Goal: Transaction & Acquisition: Book appointment/travel/reservation

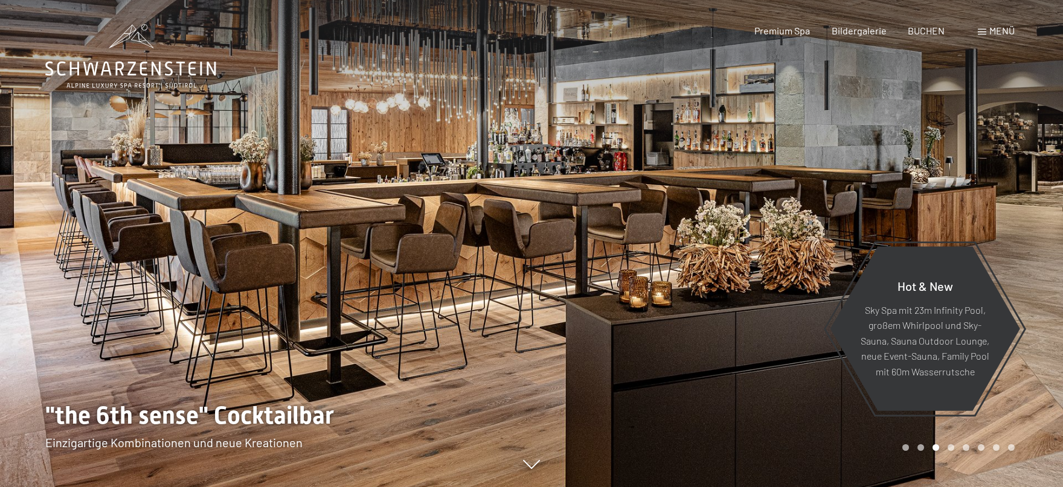
click at [991, 169] on div at bounding box center [798, 243] width 532 height 487
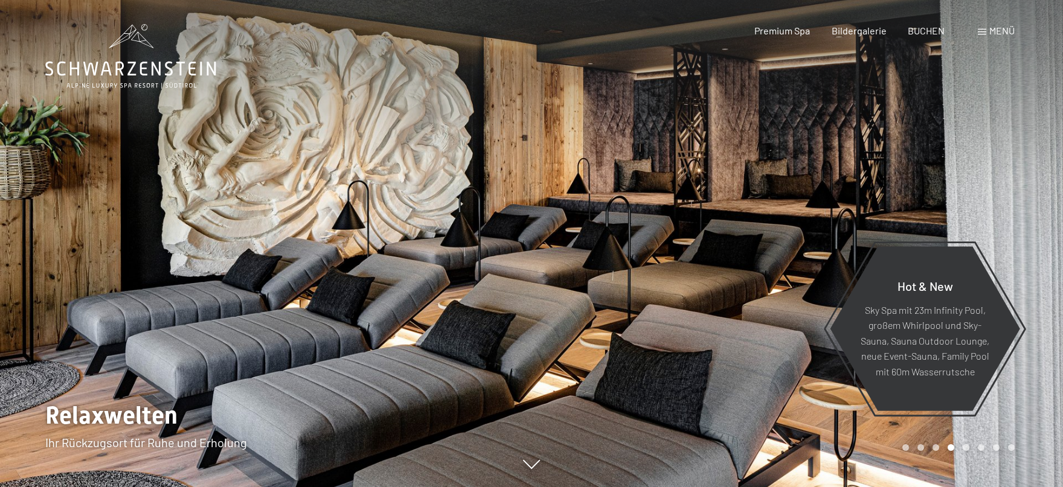
click at [991, 169] on div at bounding box center [798, 243] width 532 height 487
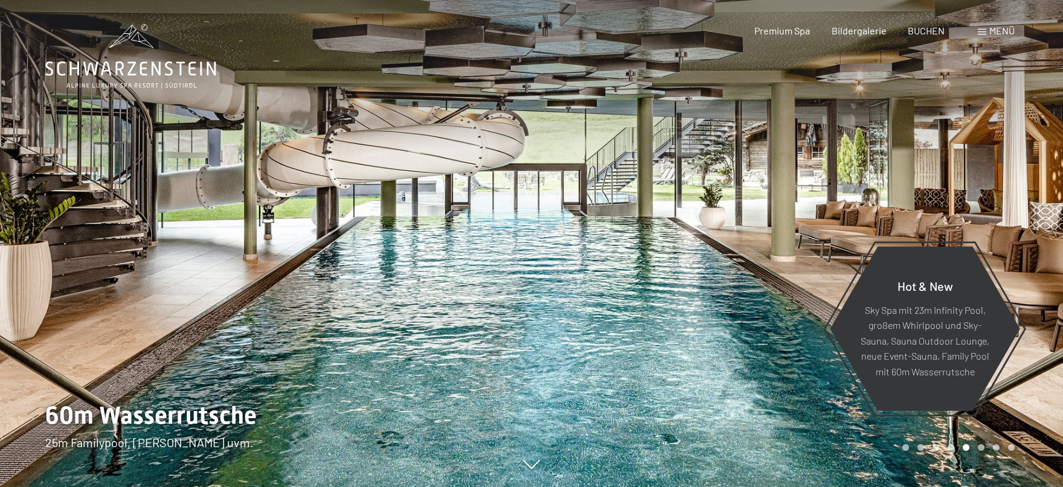
click at [934, 24] on div "Buchen Anfragen Premium Spa Bildergalerie BUCHEN Menü DE IT EN Gutschein Bilder…" at bounding box center [863, 30] width 303 height 13
click at [934, 28] on span "BUCHEN" at bounding box center [926, 28] width 37 height 11
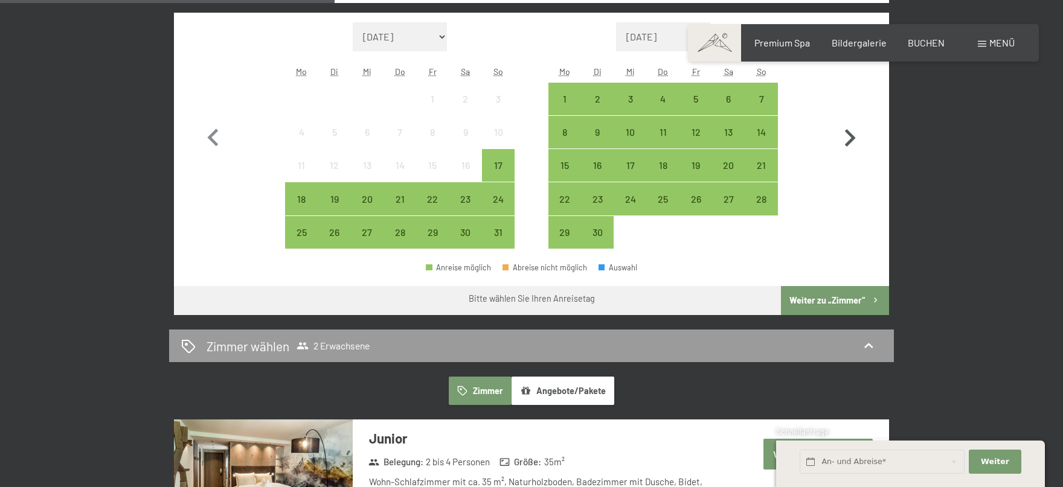
scroll to position [390, 0]
click at [846, 130] on icon "button" at bounding box center [850, 138] width 11 height 18
select select "[DATE]"
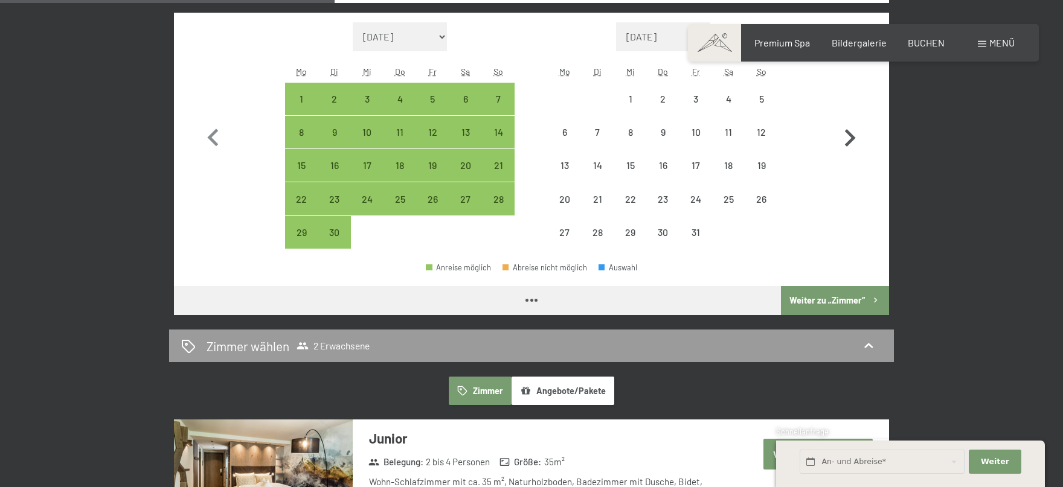
click at [846, 130] on icon "button" at bounding box center [850, 138] width 11 height 18
select select "[DATE]"
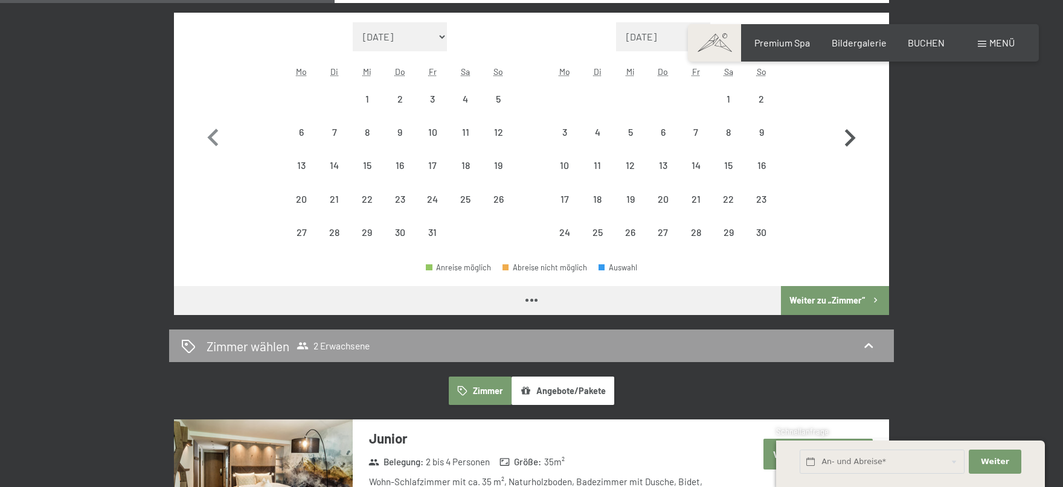
click at [846, 130] on icon "button" at bounding box center [850, 138] width 11 height 18
select select "[DATE]"
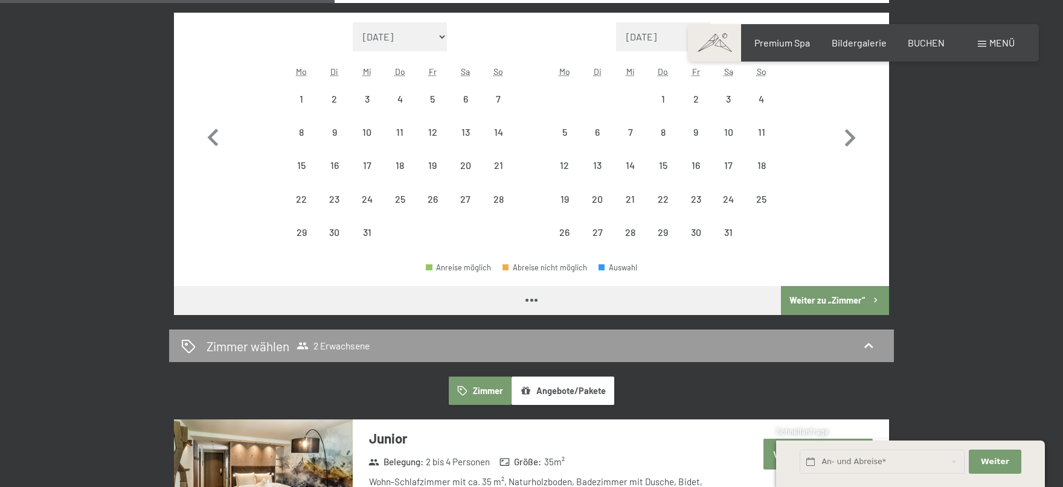
select select "[DATE]"
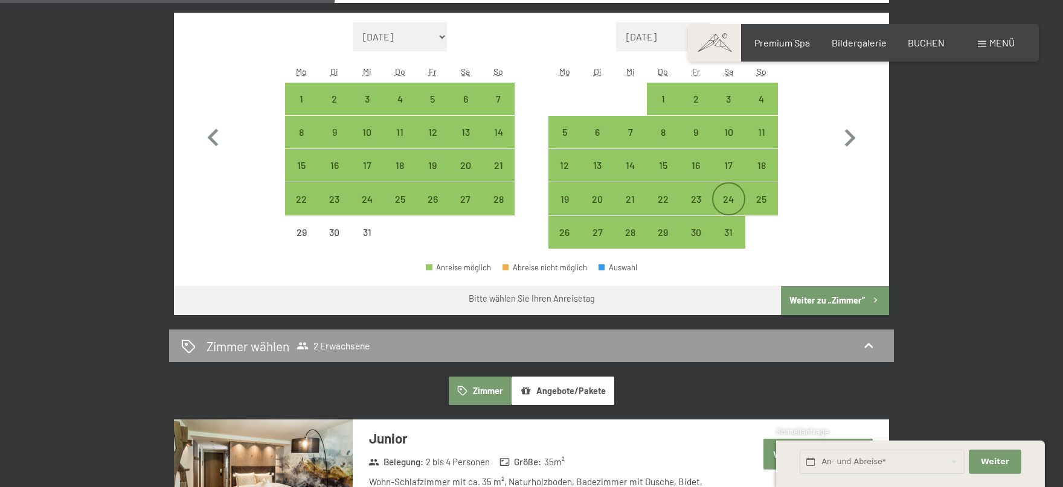
click at [732, 199] on div "24" at bounding box center [728, 209] width 30 height 30
select select "[DATE]"
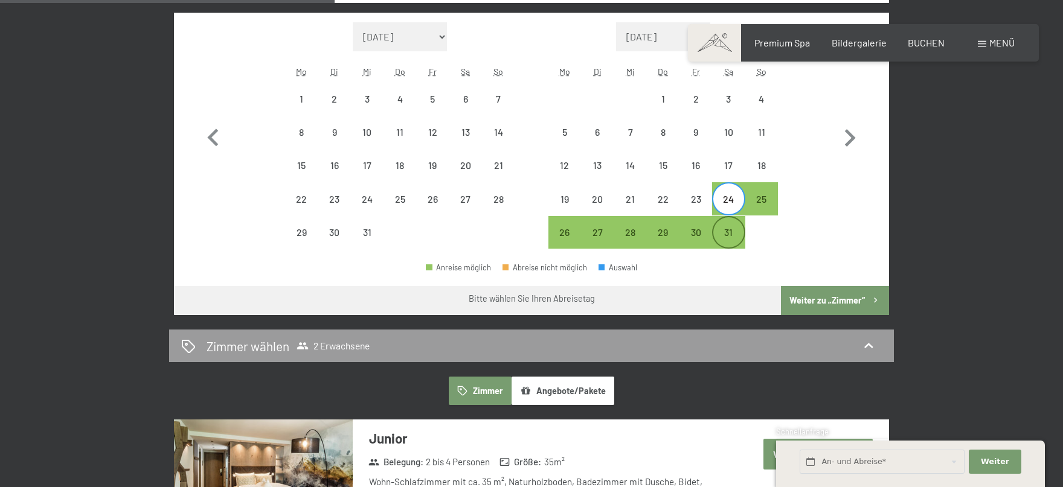
click at [731, 238] on div "31" at bounding box center [728, 243] width 30 height 30
select select "[DATE]"
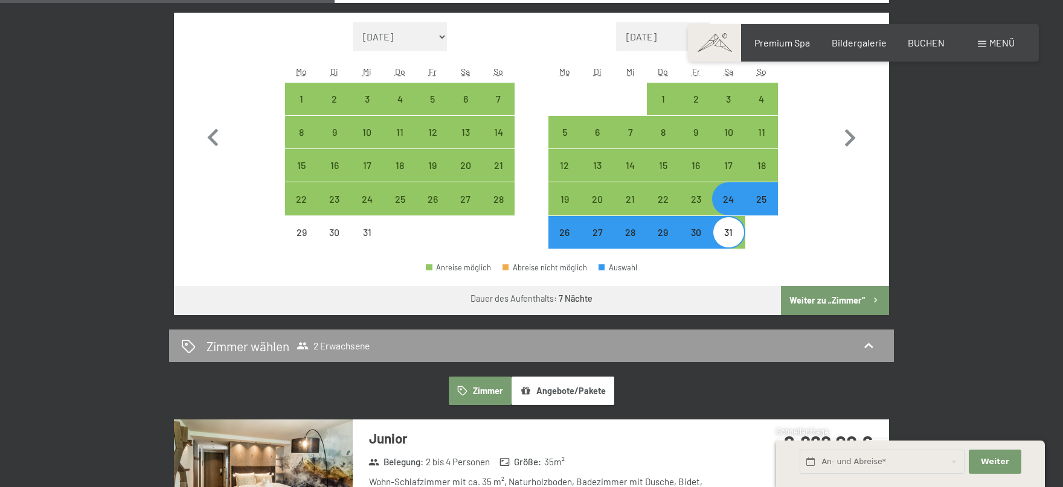
click at [822, 293] on button "Weiter zu „Zimmer“" at bounding box center [835, 300] width 108 height 29
select select "[DATE]"
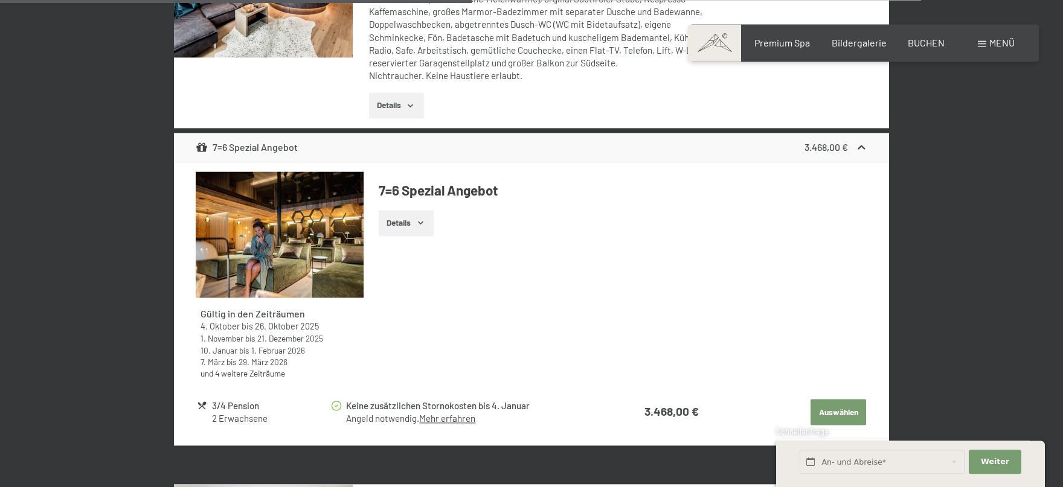
scroll to position [2432, 0]
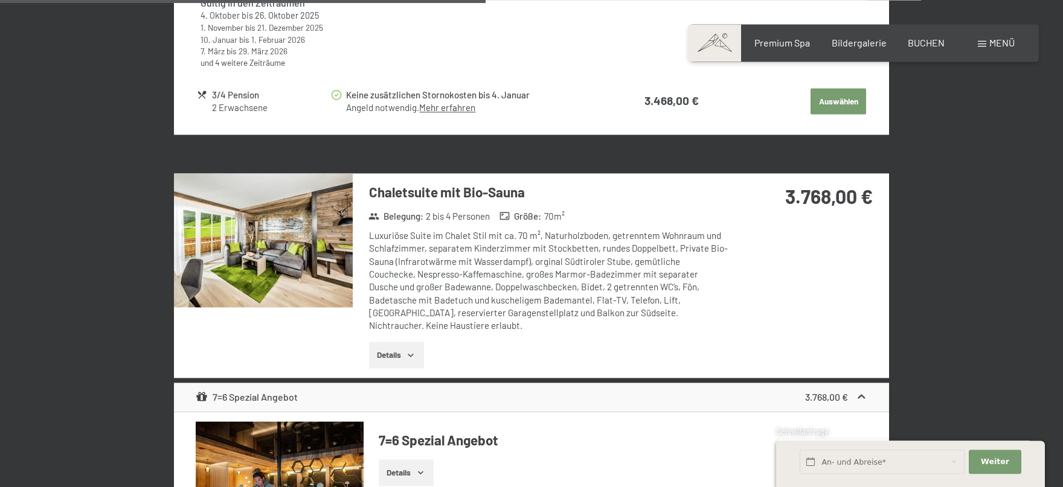
click at [977, 233] on div "24. Januar bis 31. Januar 2026 [PERSON_NAME] [PERSON_NAME] 2 Erwachsene [PERSON…" at bounding box center [531, 208] width 915 height 4705
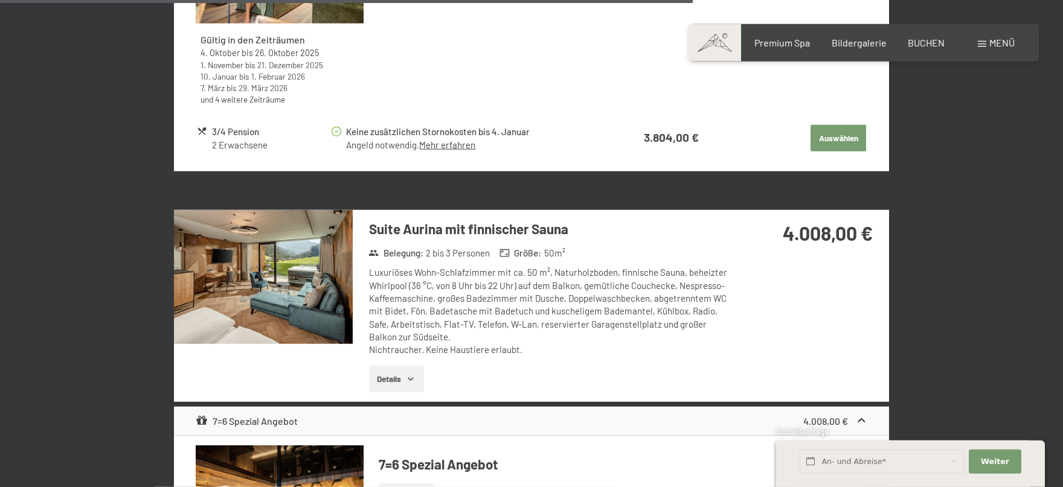
scroll to position [3469, 0]
